Goal: Communication & Community: Answer question/provide support

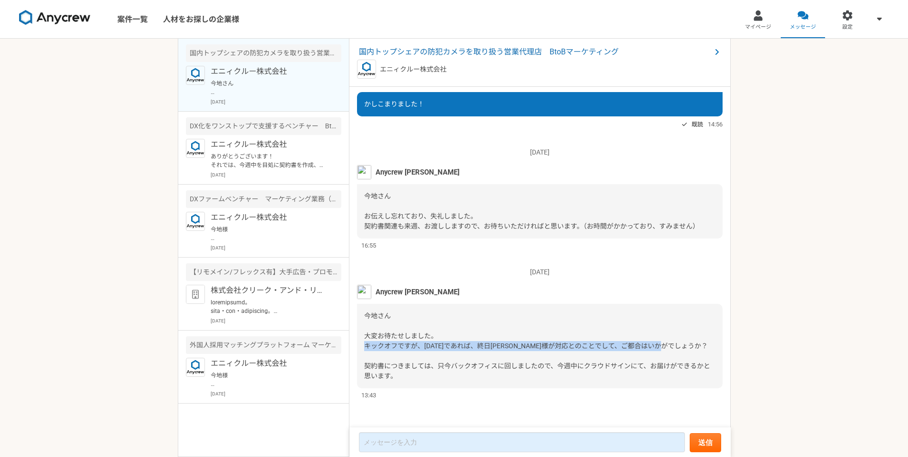
drag, startPoint x: 365, startPoint y: 345, endPoint x: 691, endPoint y: 351, distance: 326.2
click at [691, 351] on div "今地さん 大変お待たせしました。 キックオフですが、[DATE]であれば、終日[PERSON_NAME]様が対応とのことでして、ご都合はいかがでしょうか？ 契…" at bounding box center [540, 346] width 366 height 84
copy span "キックオフですが、[DATE]であれば、終日[PERSON_NAME]様が対応とのことでして、ご都合はいかがでしょうか？"
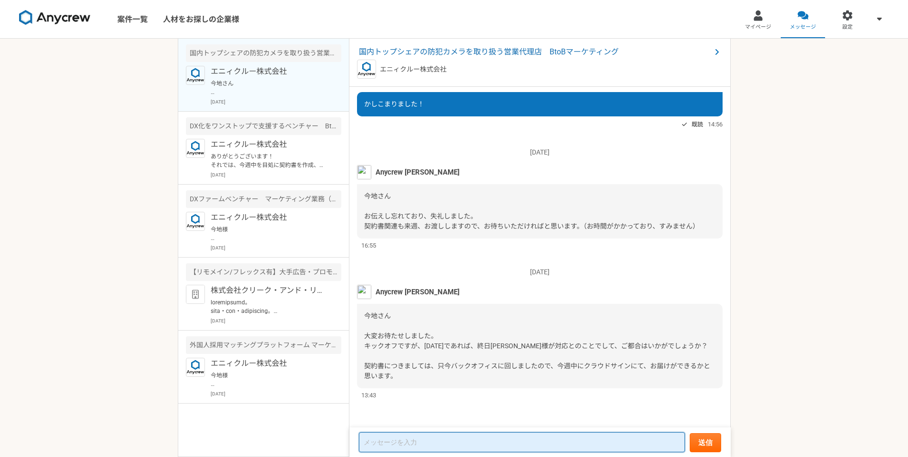
drag, startPoint x: 488, startPoint y: 439, endPoint x: 491, endPoint y: 430, distance: 9.5
click at [491, 431] on form "送信" at bounding box center [539, 442] width 381 height 30
paste textarea "キックオフですが、[DATE]であれば、終日[PERSON_NAME]様が対応とのことでして、ご都合はいかがでしょうか？"
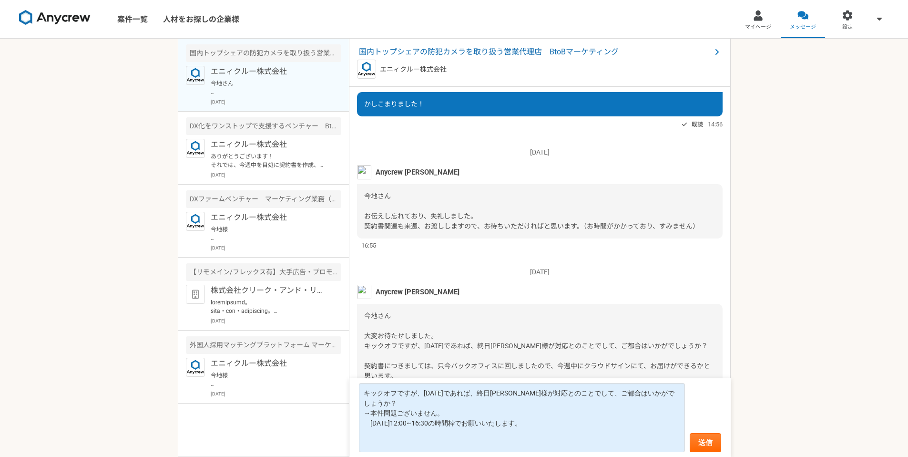
click at [400, 339] on span "今地さん 大変お待たせしました。 キックオフですが、[DATE]であれば、終日[PERSON_NAME]様が対応とのことでして、ご都合はいかがでしょうか？ 契…" at bounding box center [537, 346] width 346 height 68
click at [370, 362] on span "今地さん 大変お待たせしました。 キックオフですが、[DATE]であれば、終日[PERSON_NAME]様が対応とのことでして、ご都合はいかがでしょうか？ 契…" at bounding box center [537, 346] width 346 height 68
drag, startPoint x: 366, startPoint y: 362, endPoint x: 540, endPoint y: 373, distance: 174.3
click at [559, 377] on div "今地さん 大変お待たせしました。 キックオフですが、[DATE]であれば、終日[PERSON_NAME]様が対応とのことでして、ご都合はいかがでしょうか？ 契…" at bounding box center [540, 346] width 366 height 84
copy span "契約書につきましては、只今バックオフィスに回しましたので、今週中にクラウドサインにて、お届けができるかと思います。"
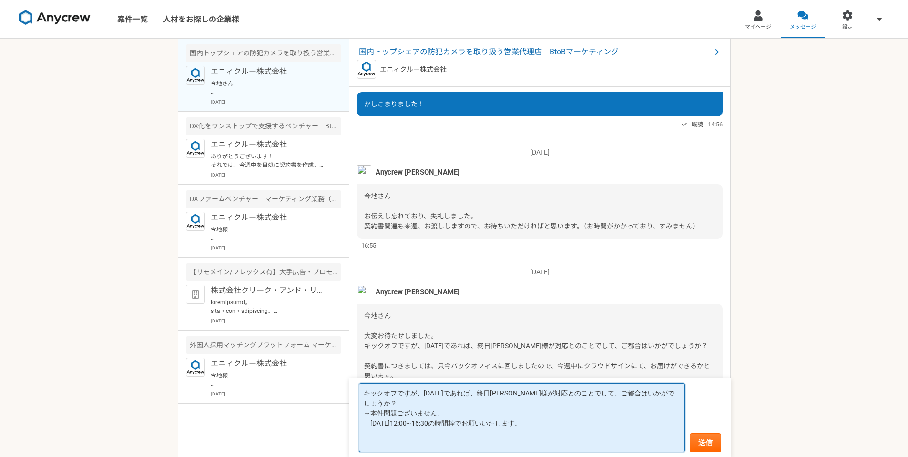
click at [406, 437] on textarea "キックオフですが、[DATE]であれば、終日[PERSON_NAME]様が対応とのことでして、ご都合はいかがでしょうか？ →本件問題ございません。 [DATE…" at bounding box center [522, 417] width 326 height 69
paste textarea "契約書につきましては、只今バックオフィスに回しましたので、今週中にクラウドサインにて、お届けができるかと思います。"
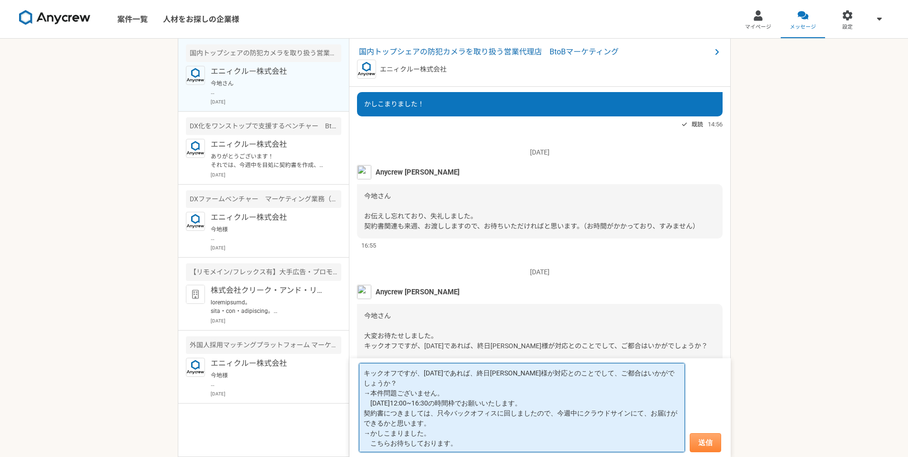
type textarea "キックオフですが、[DATE]であれば、終日[PERSON_NAME]様が対応とのことでして、ご都合はいかがでしょうか？ →本件問題ございません。 [DATE…"
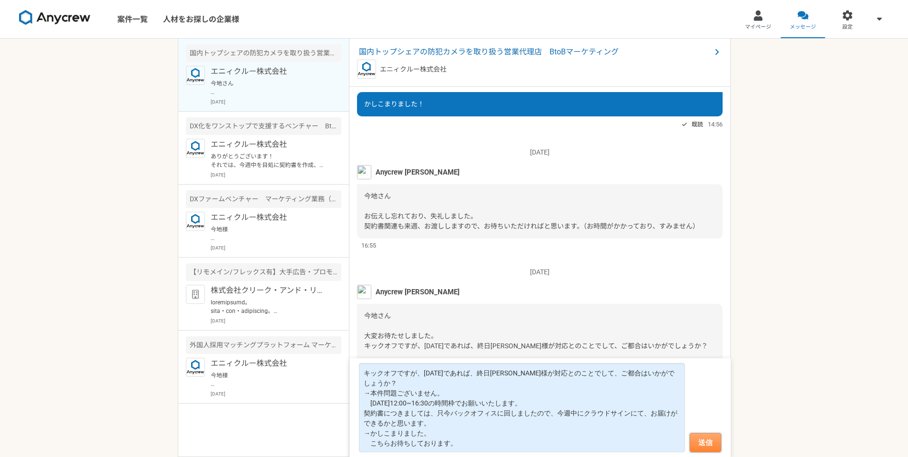
click at [697, 436] on button "送信" at bounding box center [705, 442] width 31 height 19
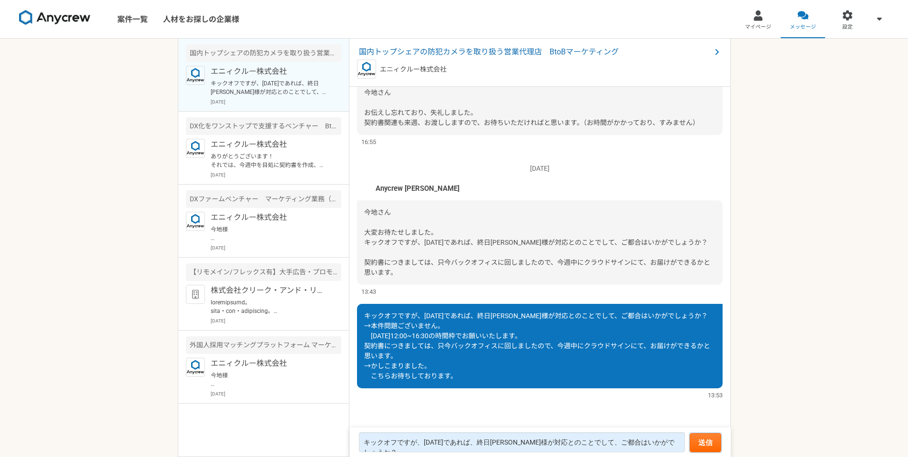
scroll to position [873, 0]
click at [237, 148] on p "エニィクルー株式会社" at bounding box center [270, 144] width 118 height 11
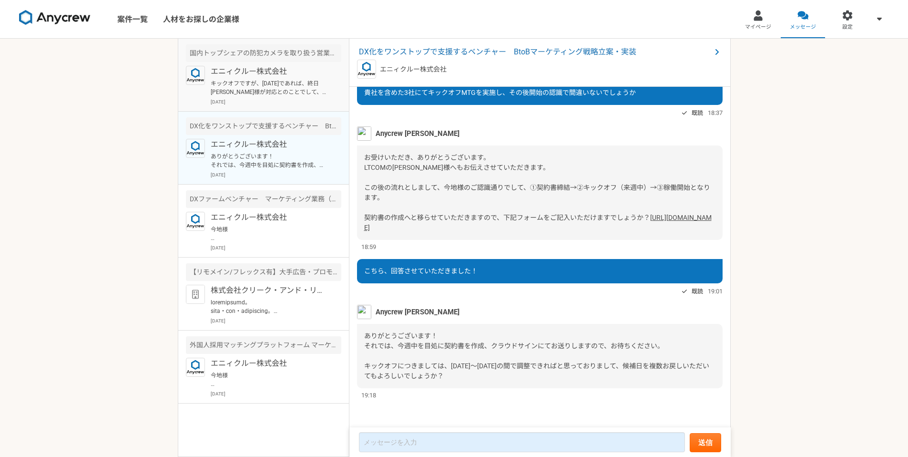
click at [243, 107] on article "国内トップシェアの防犯カメラを取り扱う営業代理店　BtoBマーケティング エニィクルー株式会社 キックオフですが、[DATE]であれば、終日[PERSON_N…" at bounding box center [263, 75] width 171 height 73
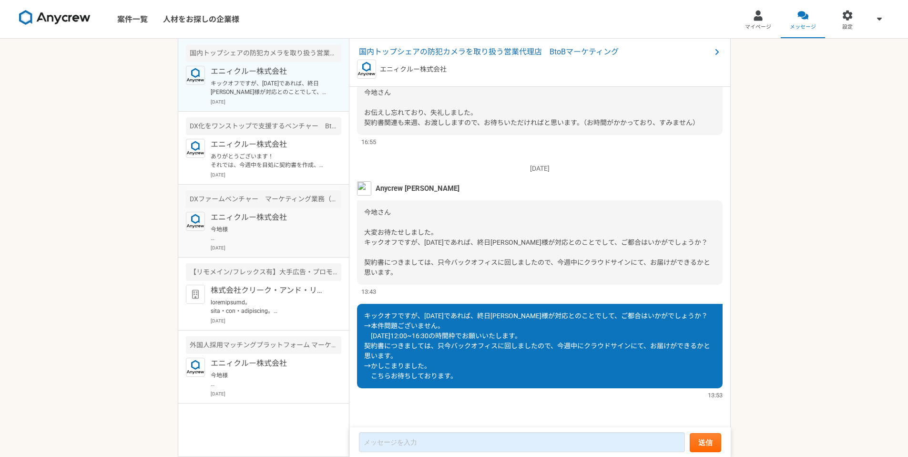
click at [239, 213] on p "エニィクルー株式会社" at bounding box center [270, 217] width 118 height 11
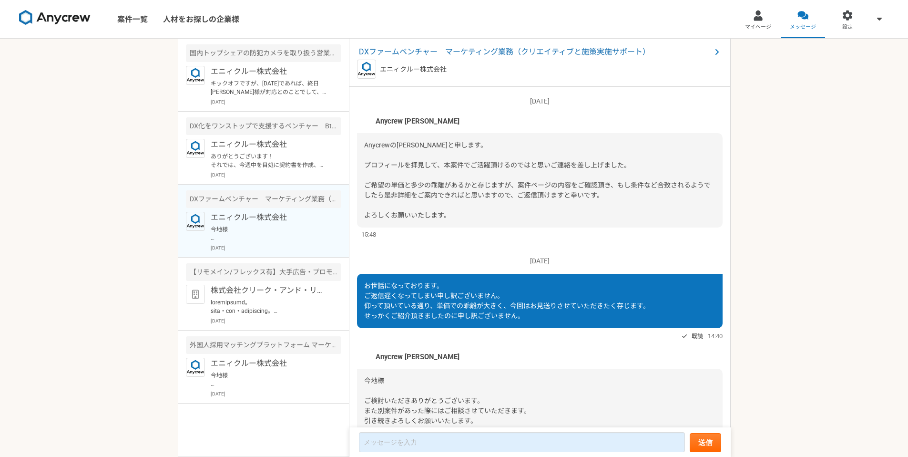
scroll to position [45, 0]
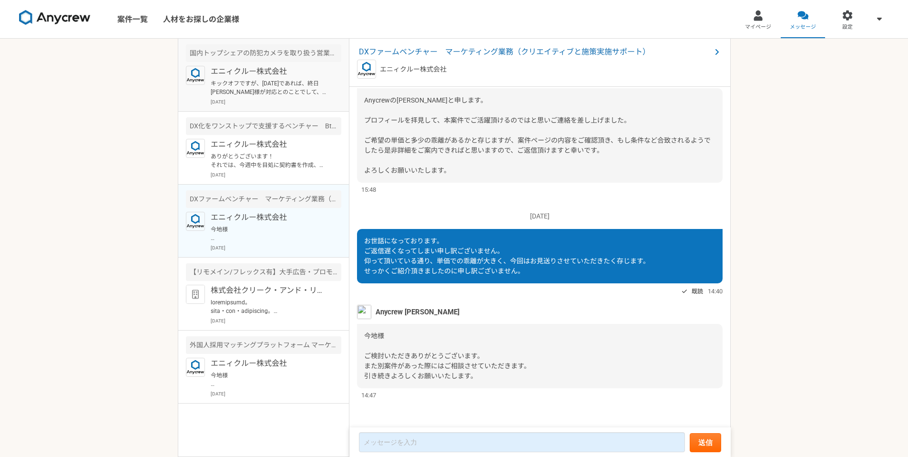
click at [298, 78] on div "エニィクルー株式会社 キックオフですが、[DATE]であれば、終日[PERSON_NAME]様が対応とのことでして、ご都合はいかがでしょうか？ →本件問題ござ…" at bounding box center [276, 86] width 131 height 40
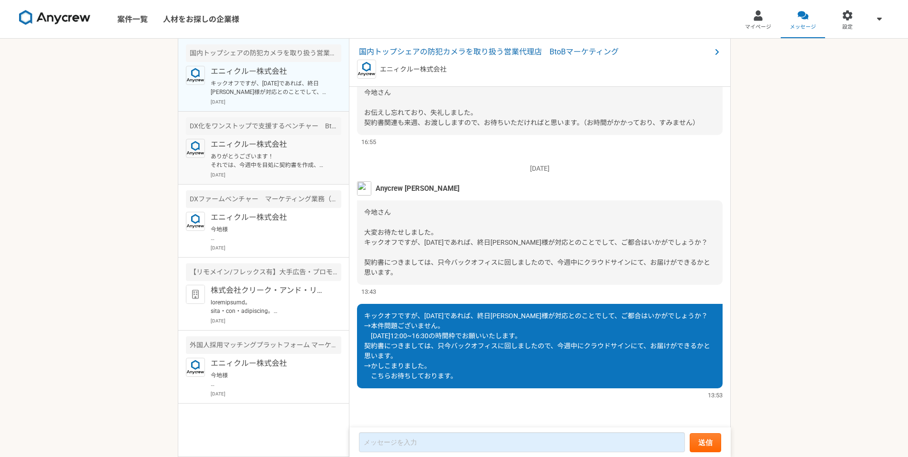
click at [296, 170] on div "エニィクルー株式会社 ありがとうございます！ それでは、今週中を目処に契約書を作成、クラウドサインにてお送りしますので、お待ちください。 キックオフにつきまし…" at bounding box center [276, 159] width 131 height 40
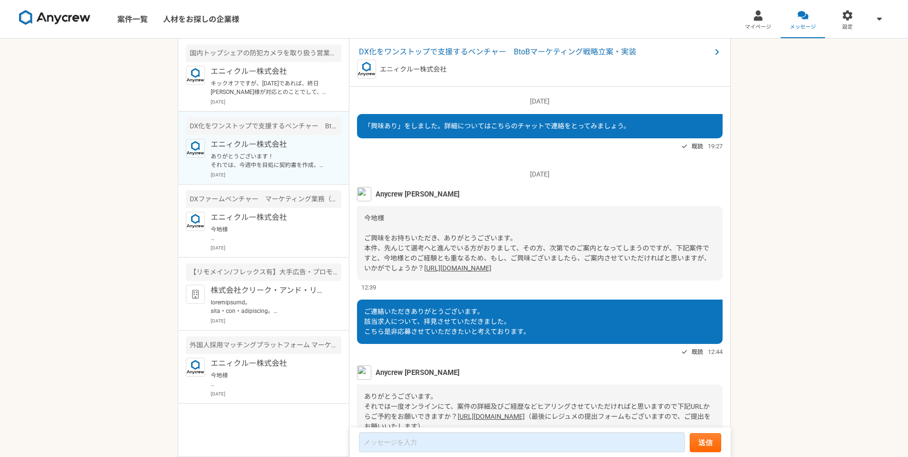
click at [431, 272] on link "[URL][DOMAIN_NAME]" at bounding box center [457, 268] width 67 height 8
click at [249, 90] on p "キックオフですが、[DATE]であれば、終日[PERSON_NAME]様が対応とのことでして、ご都合はいかがでしょうか？ →本件問題ございません。 [DATE…" at bounding box center [270, 87] width 118 height 17
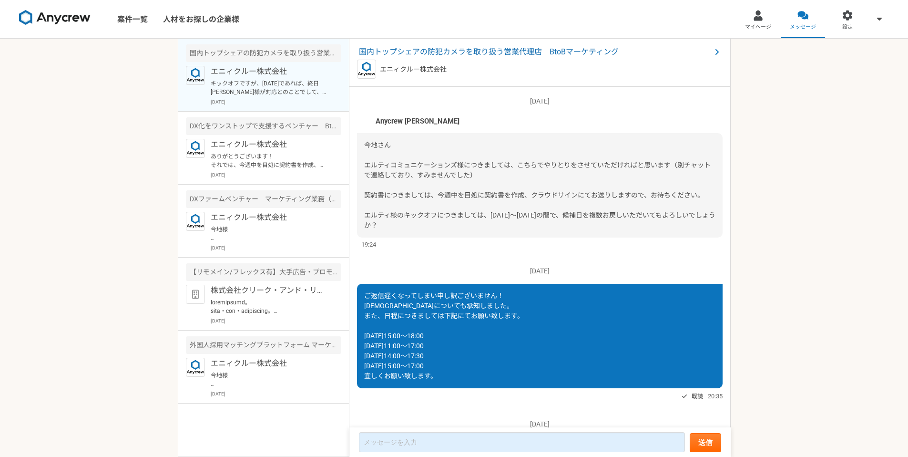
scroll to position [873, 0]
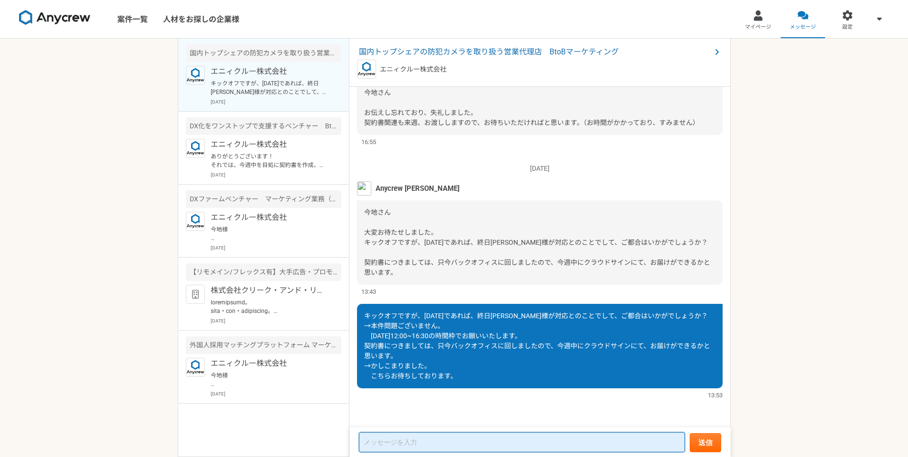
click at [409, 445] on textarea at bounding box center [522, 442] width 326 height 20
paste textarea "[URL][DOMAIN_NAME]"
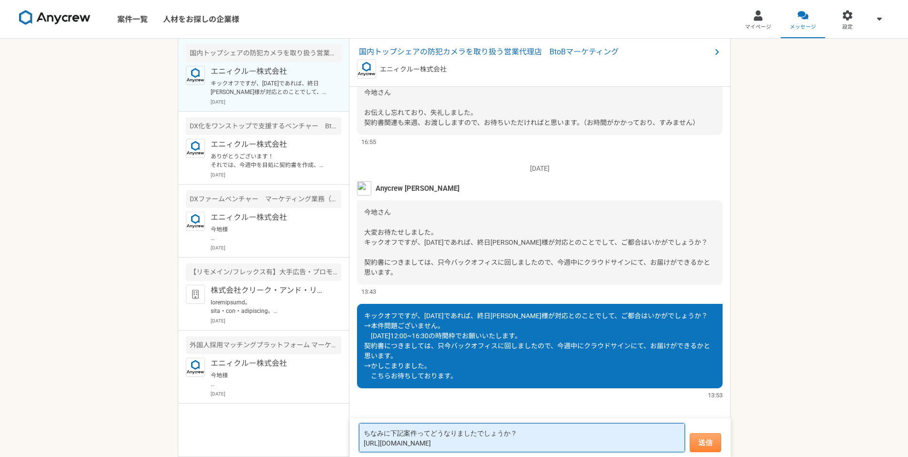
type textarea "ちなみに下記案件ってどうなりましたでしょうか？ [URL][DOMAIN_NAME]"
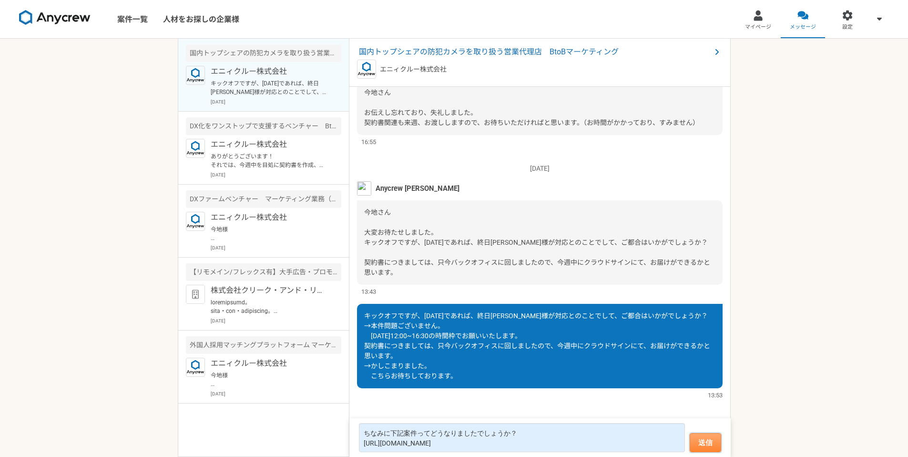
click at [703, 437] on button "送信" at bounding box center [705, 442] width 31 height 19
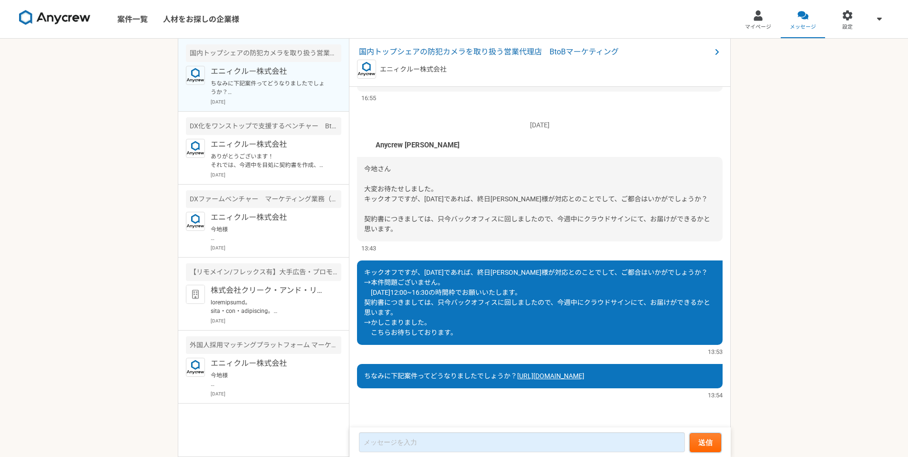
scroll to position [757, 0]
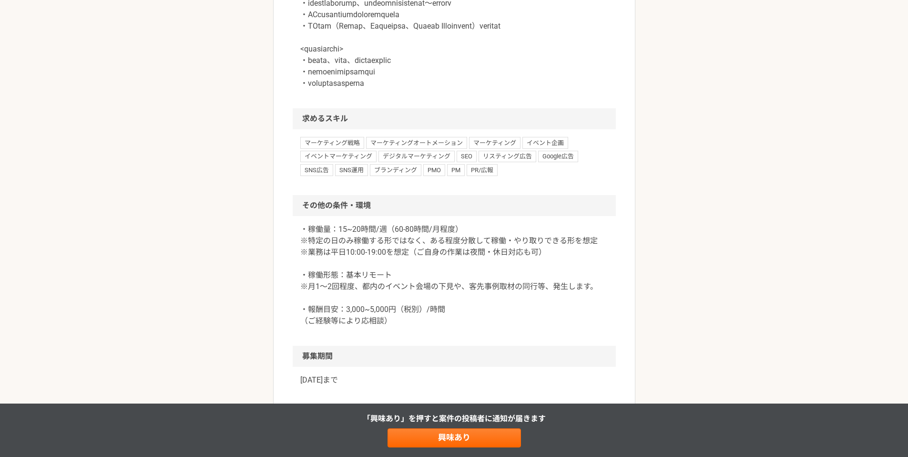
scroll to position [1270, 0]
